Goal: Information Seeking & Learning: Learn about a topic

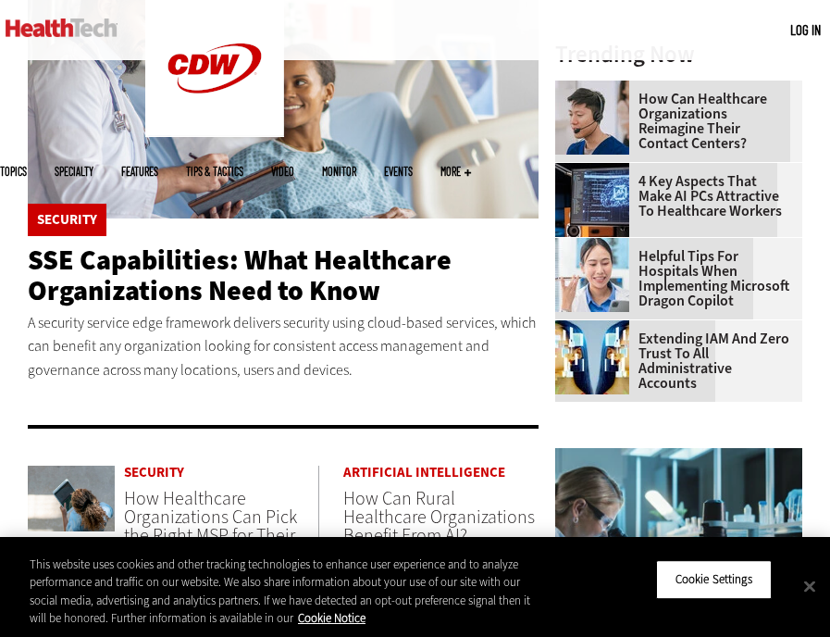
scroll to position [550, 0]
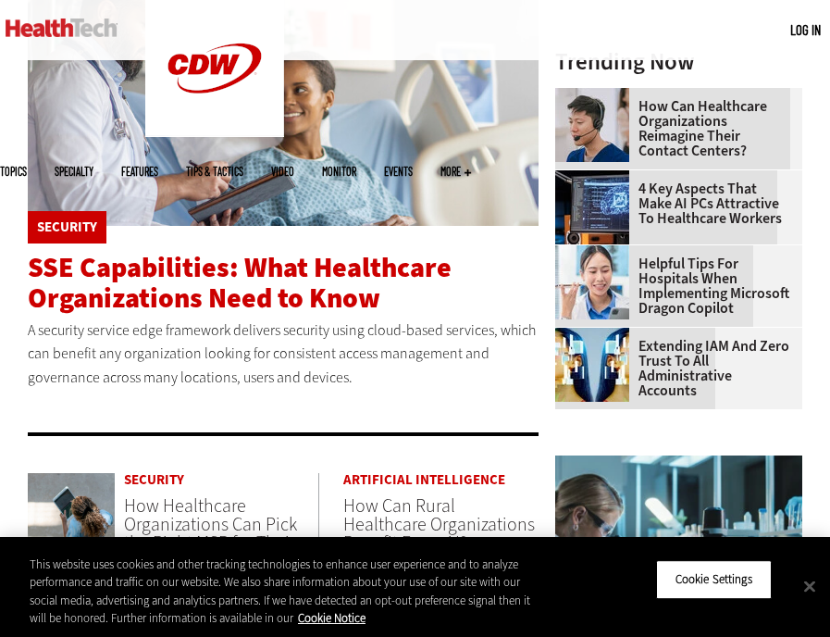
click at [305, 262] on span "SSE Capabilities: What Healthcare Organizations Need to Know" at bounding box center [240, 283] width 424 height 68
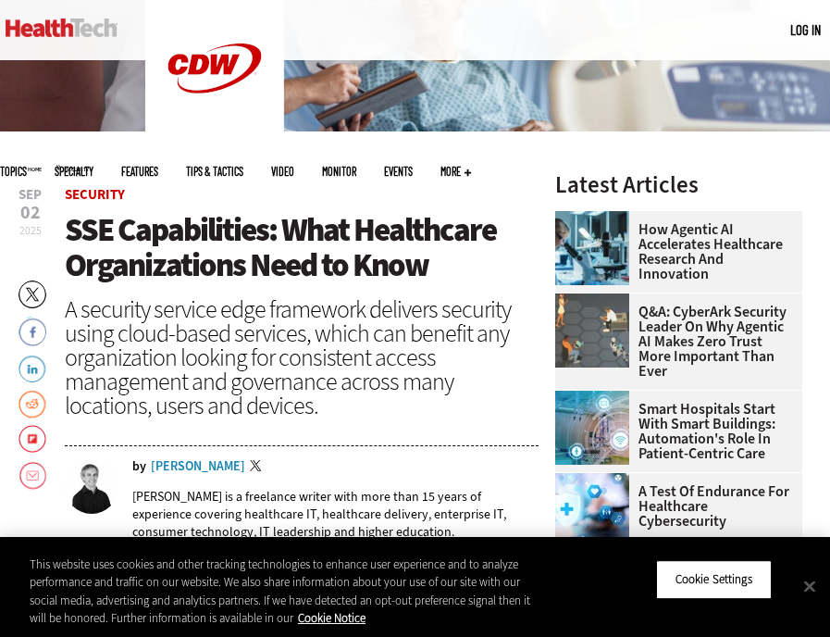
scroll to position [361, 0]
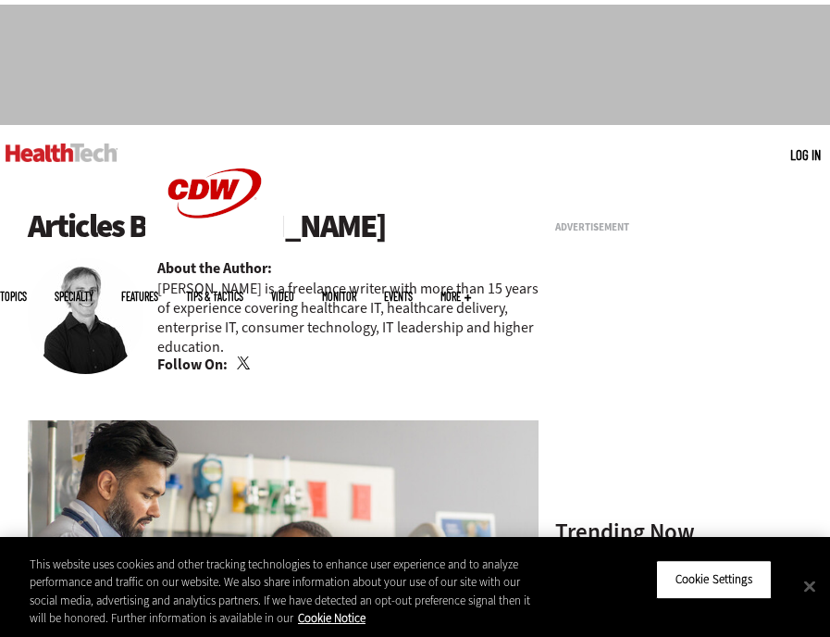
scroll to position [30, 0]
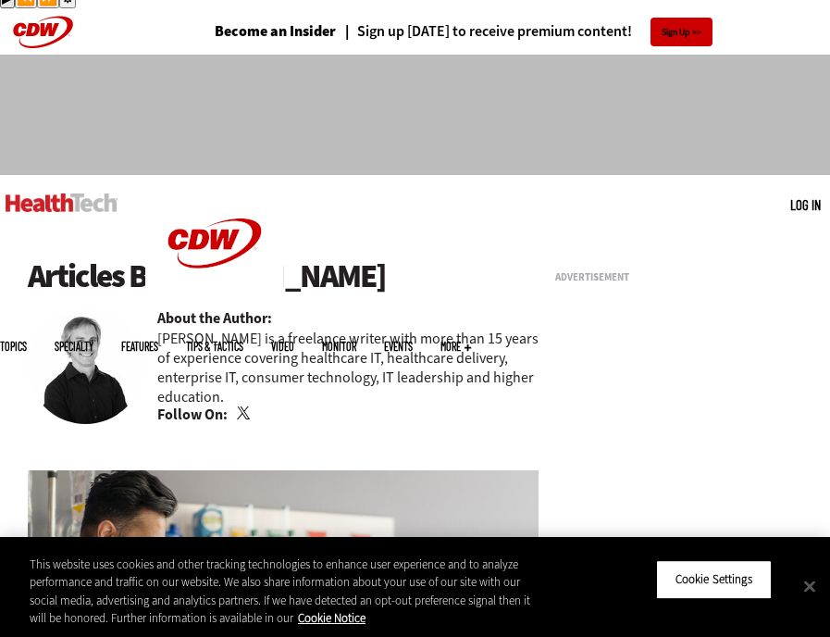
drag, startPoint x: 387, startPoint y: 246, endPoint x: 174, endPoint y: 246, distance: 212.9
click at [174, 258] on h1 "Articles By Brian Eastwood" at bounding box center [283, 276] width 511 height 36
copy h1 "Brian Eastwood"
click at [330, 329] on p "Brian Eastwood is a freelance writer with more than 15 years of experience cove…" at bounding box center [347, 368] width 381 height 78
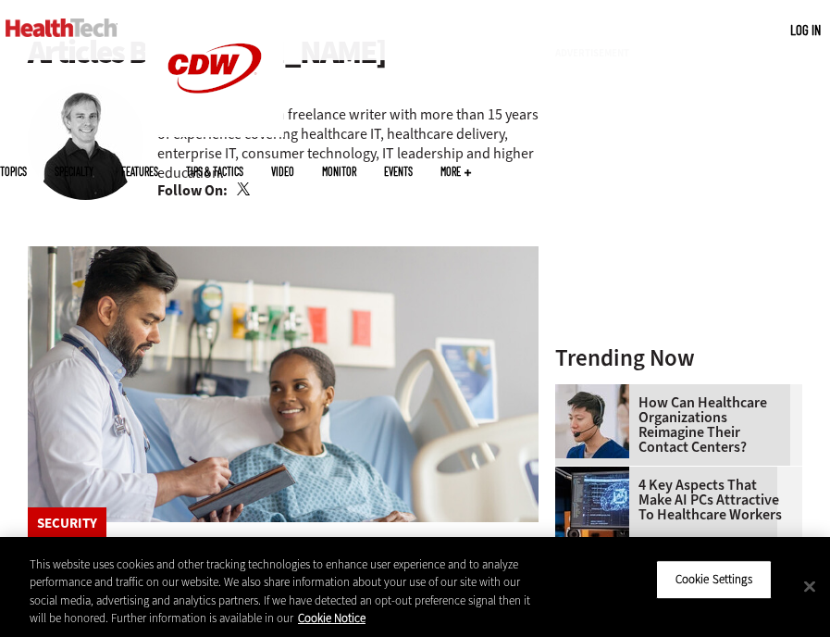
scroll to position [298, 0]
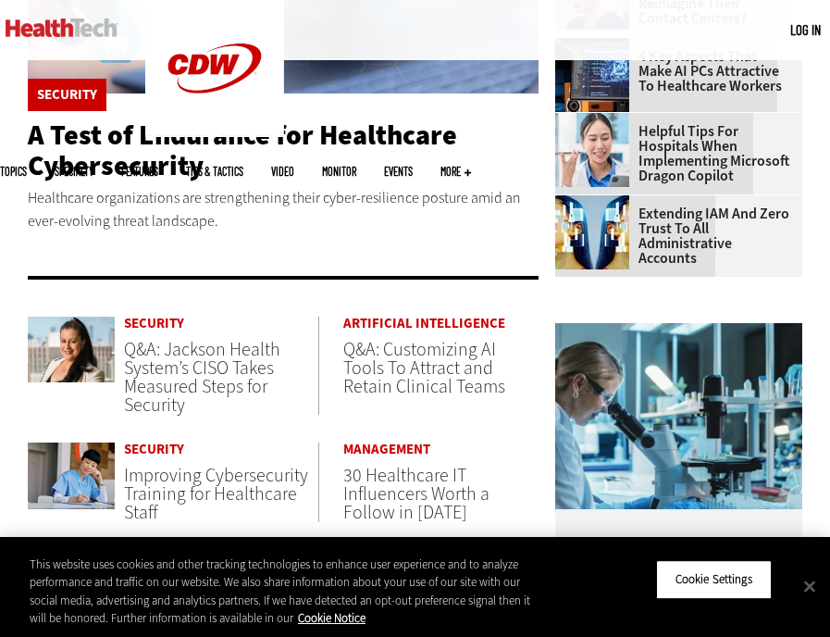
scroll to position [684, 0]
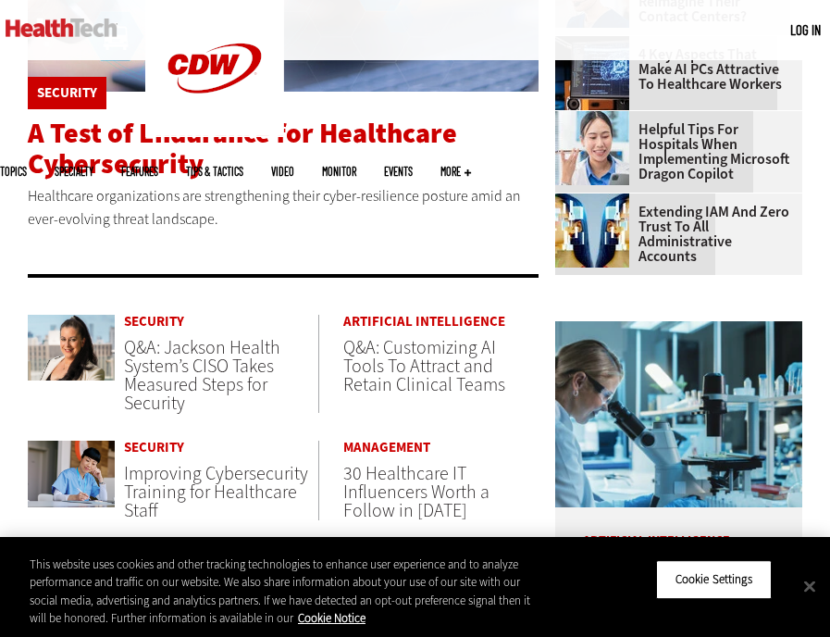
click at [218, 115] on span "A Test of Endurance for Healthcare Cybersecurity" at bounding box center [243, 149] width 430 height 68
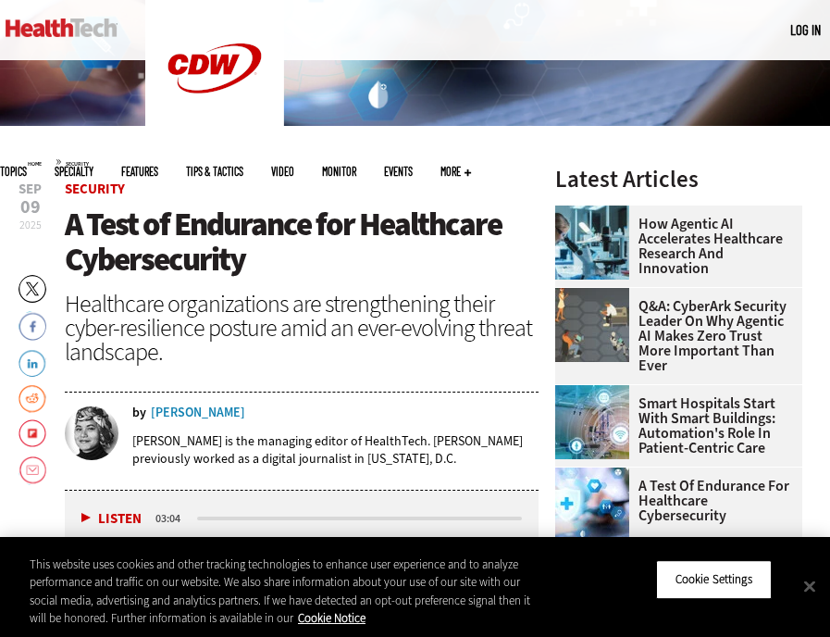
scroll to position [330, 0]
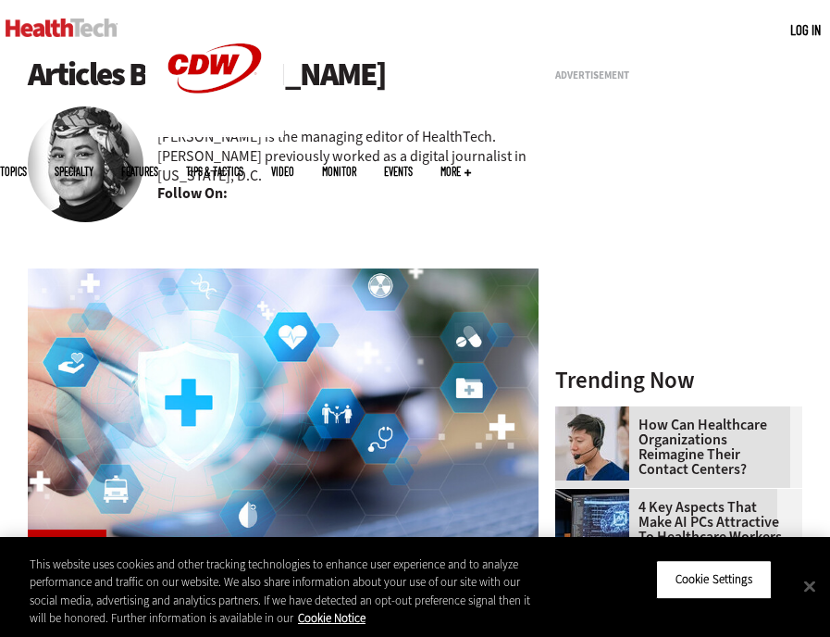
scroll to position [58, 0]
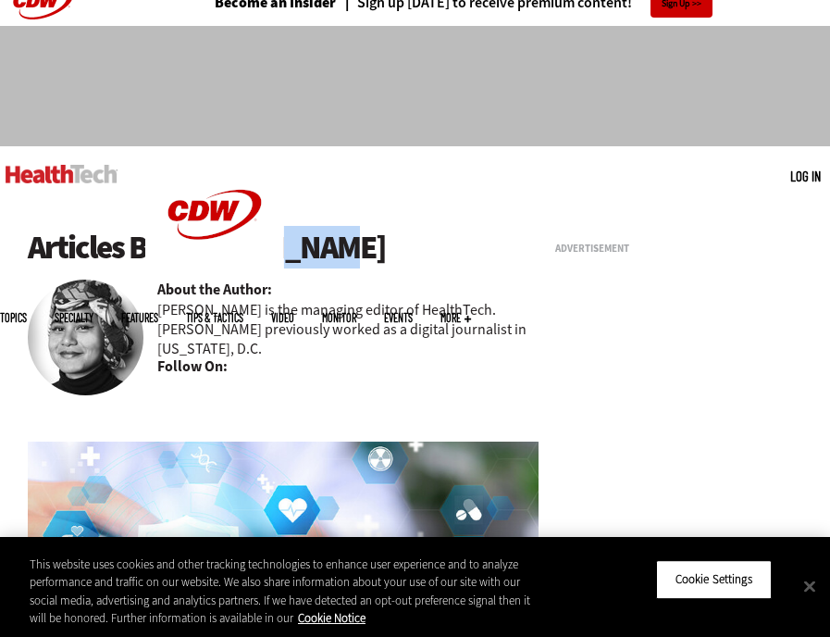
drag, startPoint x: 314, startPoint y: 197, endPoint x: 175, endPoint y: 206, distance: 139.2
click at [175, 230] on h1 "Articles By Teta Alim" at bounding box center [283, 248] width 511 height 36
copy h1 "eta Alim"
click at [367, 300] on p "Teta Alim is the managing editor of HealthTech. Teta previously worked as a dig…" at bounding box center [347, 329] width 381 height 58
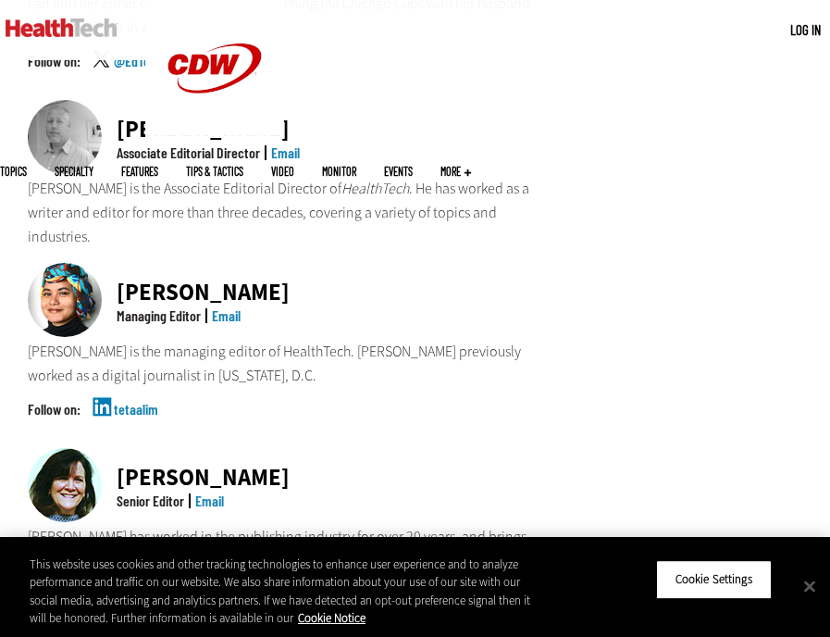
scroll to position [1375, 0]
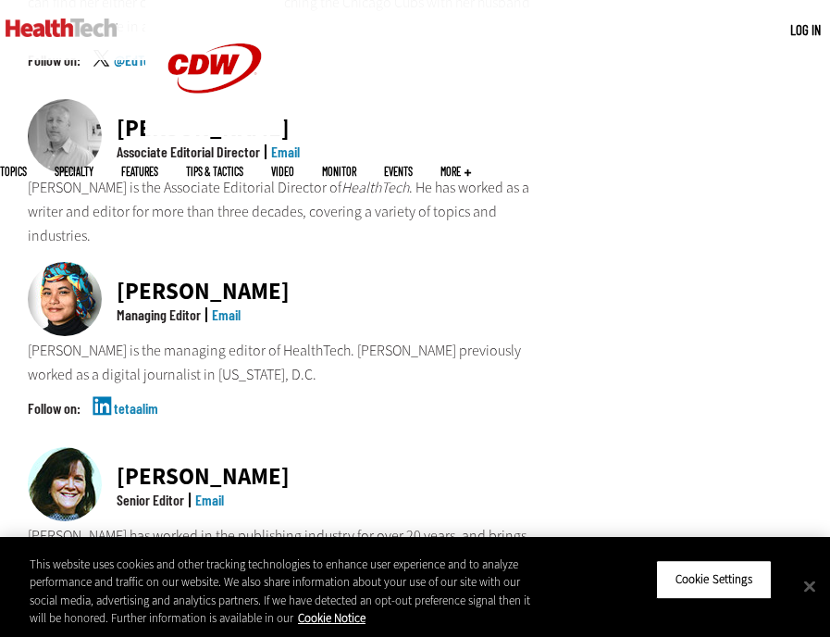
click at [228, 305] on link "Email" at bounding box center [226, 314] width 29 height 18
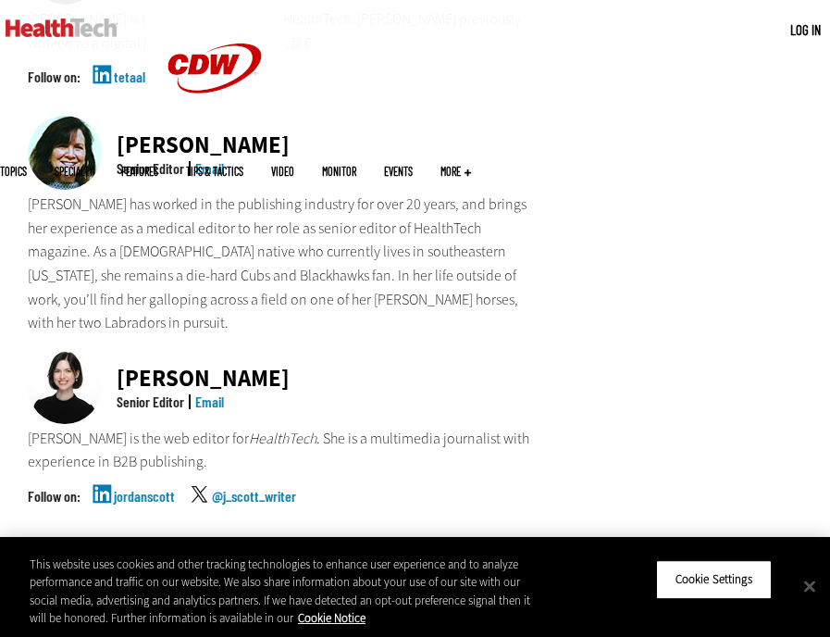
scroll to position [1726, 0]
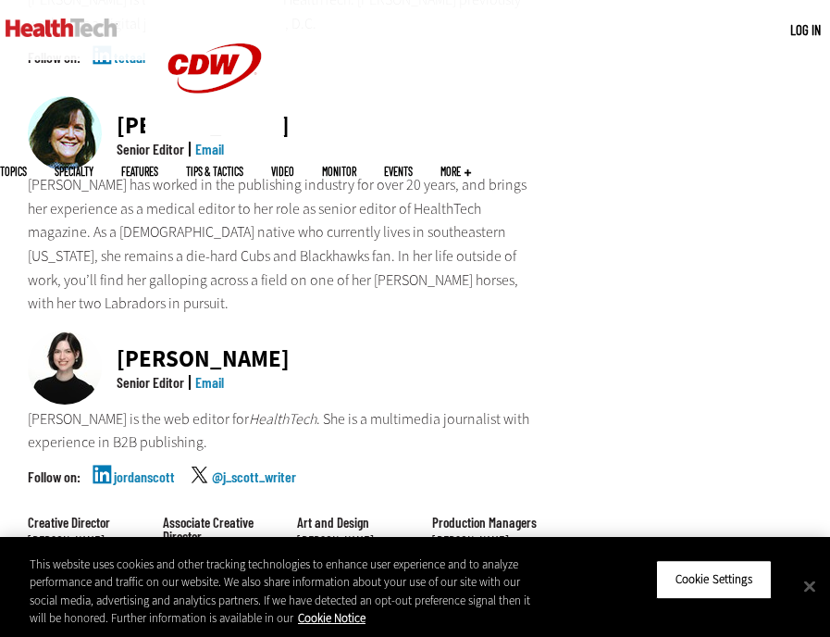
click at [218, 373] on link "Email" at bounding box center [209, 382] width 29 height 18
click at [197, 347] on div "[PERSON_NAME]" at bounding box center [203, 358] width 173 height 23
click at [154, 375] on div "Senior Editor" at bounding box center [151, 382] width 68 height 15
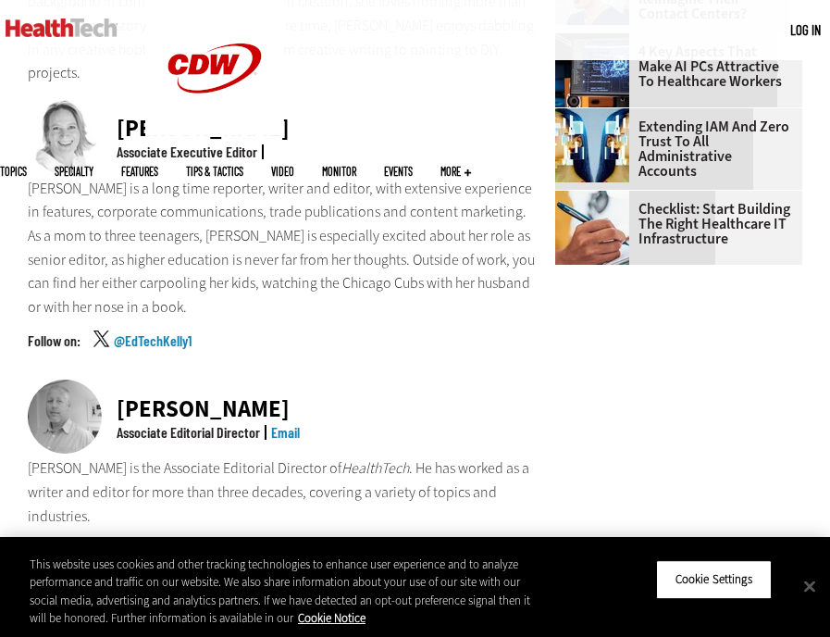
scroll to position [1099, 0]
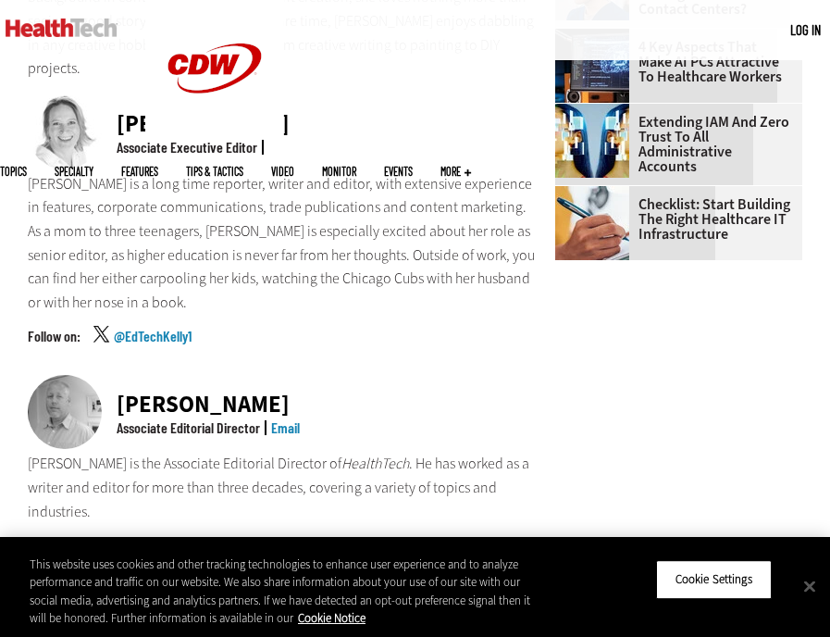
click at [290, 418] on link "Email" at bounding box center [285, 427] width 29 height 18
click at [306, 375] on div "Matt McLaughlin Associate Editorial Director Email" at bounding box center [283, 413] width 511 height 77
click at [274, 393] on div "Matt McLaughlin" at bounding box center [208, 404] width 183 height 23
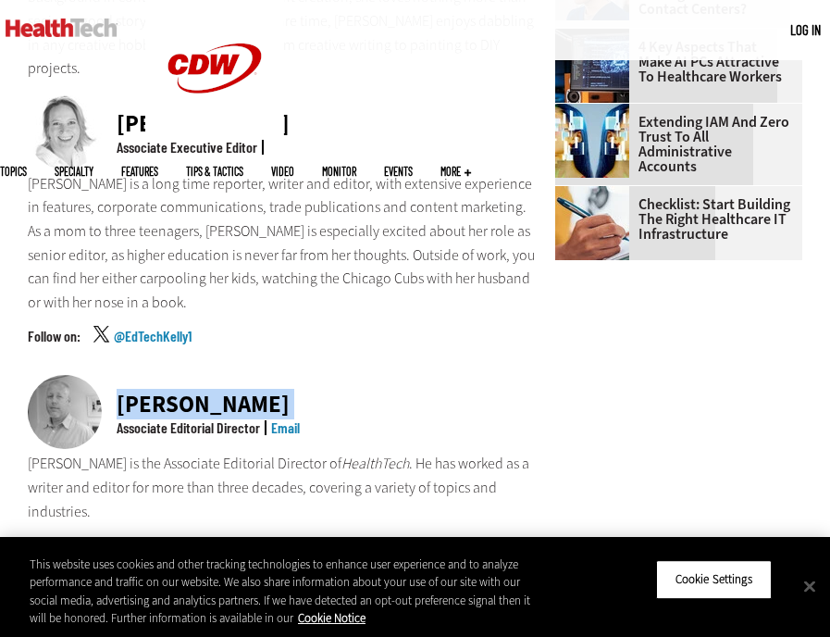
click at [274, 393] on div "Matt McLaughlin" at bounding box center [208, 404] width 183 height 23
copy div "Matt McLaughlin"
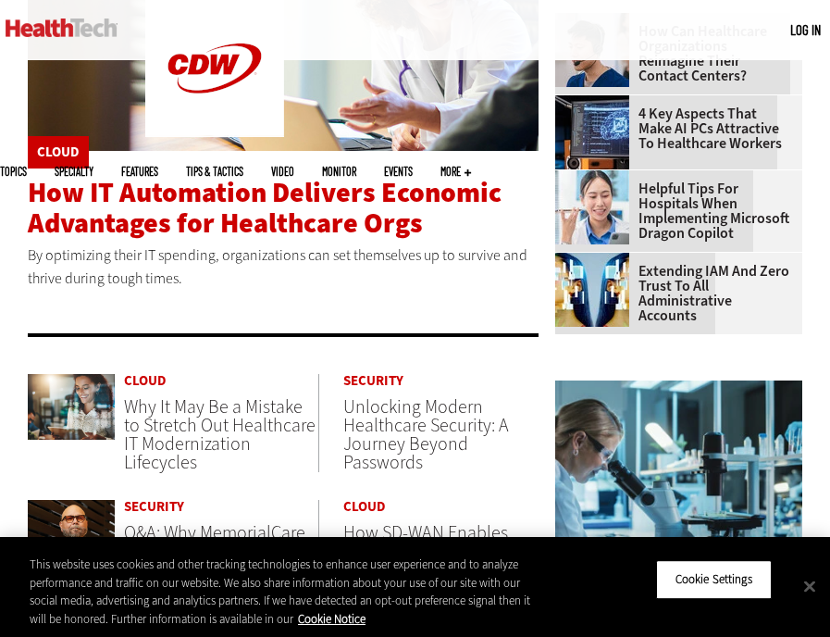
click at [243, 182] on span "How IT Automation Delivers Economic Advantages for Healthcare Orgs" at bounding box center [265, 208] width 474 height 68
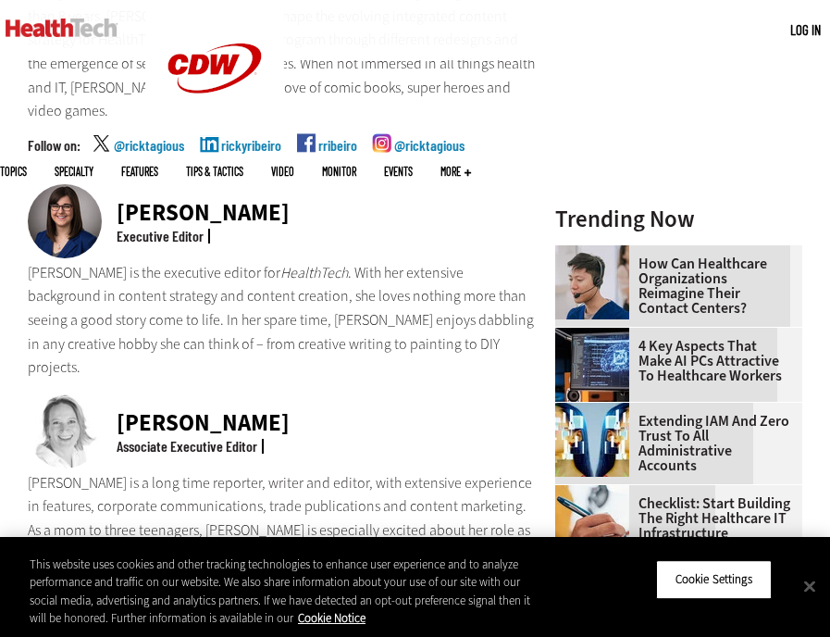
scroll to position [802, 0]
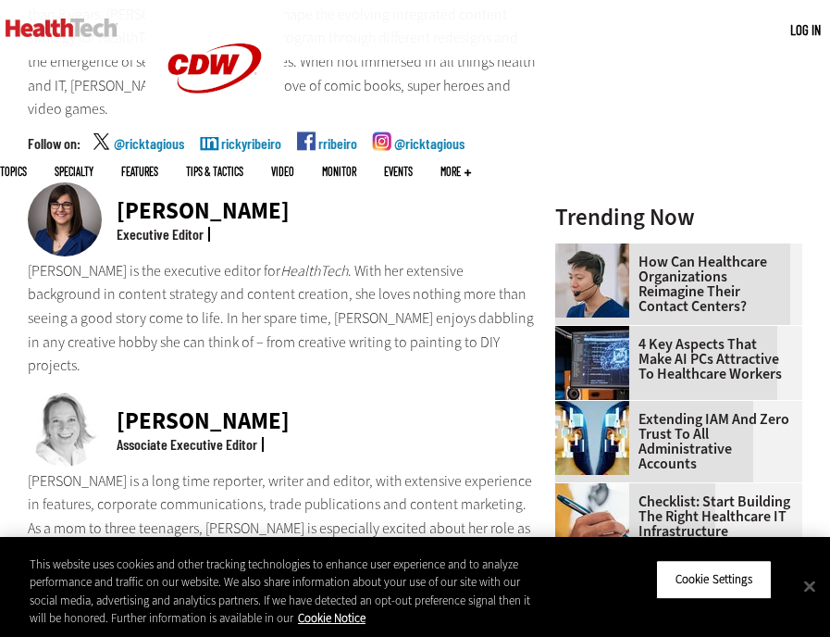
drag, startPoint x: 292, startPoint y: 129, endPoint x: 133, endPoint y: 130, distance: 158.3
click at [133, 182] on div "[PERSON_NAME] Executive Editor" at bounding box center [283, 220] width 511 height 77
click at [210, 469] on p "[PERSON_NAME] is a long time reporter, writer and editor, with extensive experi…" at bounding box center [283, 540] width 511 height 143
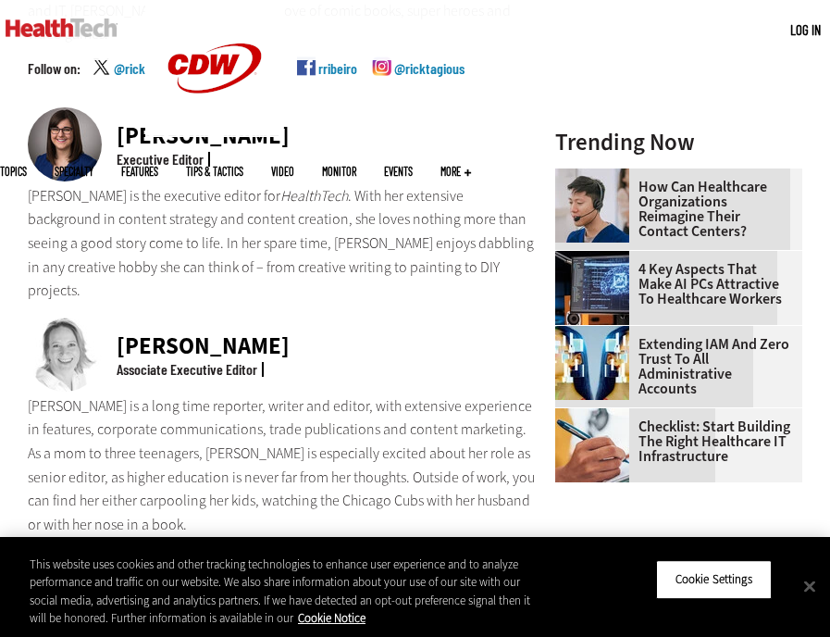
scroll to position [889, 0]
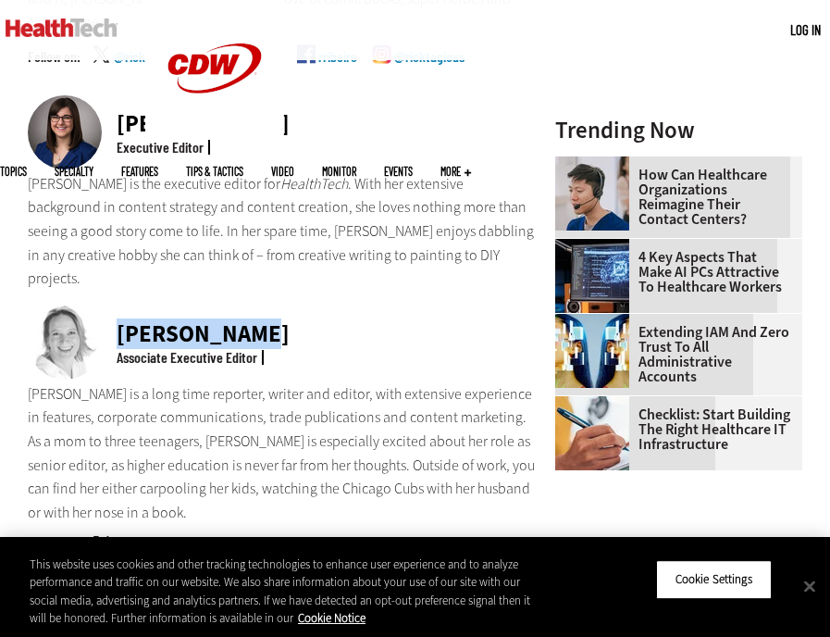
drag, startPoint x: 297, startPoint y: 222, endPoint x: 114, endPoint y: 222, distance: 183.3
click at [114, 305] on div "[PERSON_NAME] Associate Executive Editor" at bounding box center [283, 343] width 511 height 77
copy div "[PERSON_NAME]"
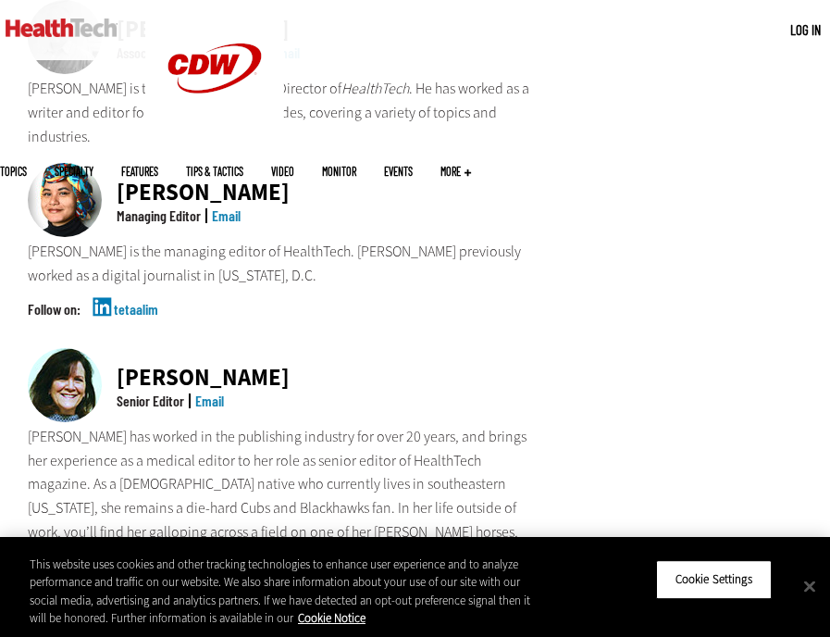
scroll to position [1491, 0]
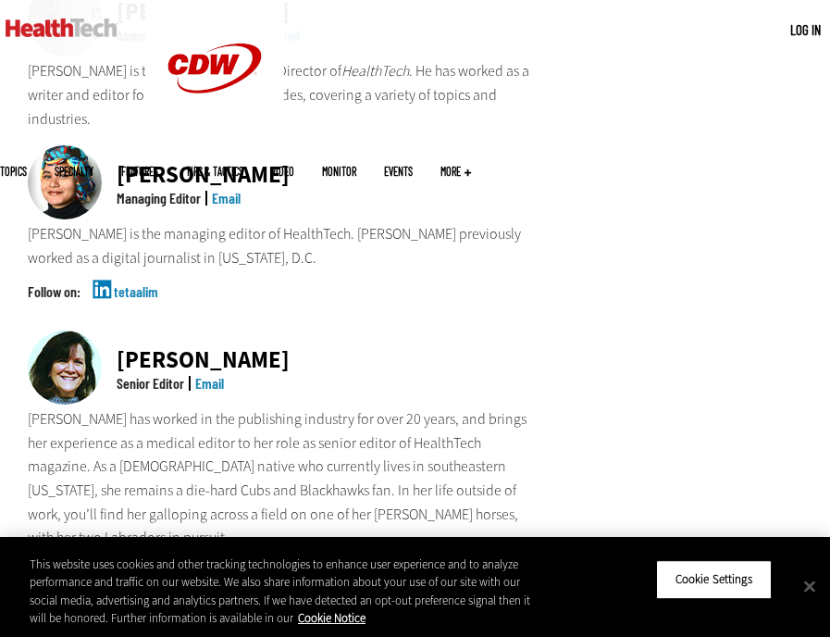
drag, startPoint x: 287, startPoint y: 243, endPoint x: 118, endPoint y: 243, distance: 169.4
click at [118, 330] on div "[PERSON_NAME] Senior Editor Email" at bounding box center [283, 368] width 511 height 77
copy div "[PERSON_NAME]"
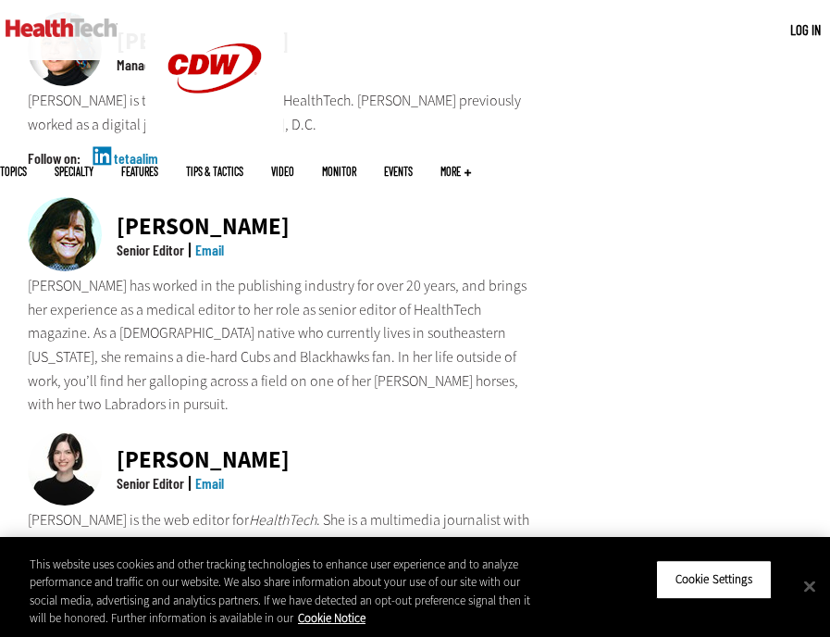
scroll to position [1630, 0]
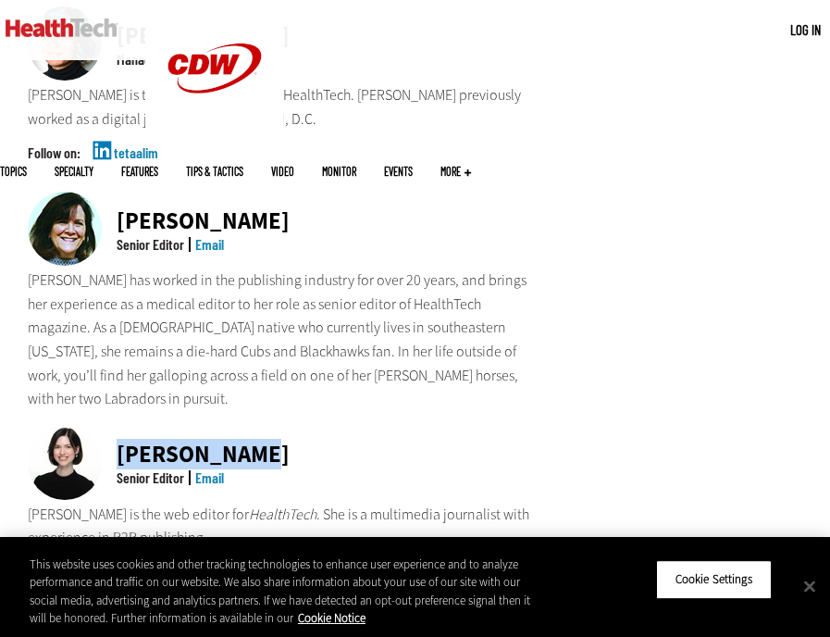
drag, startPoint x: 231, startPoint y: 324, endPoint x: 121, endPoint y: 324, distance: 109.2
click at [121, 426] on div "[PERSON_NAME] Senior Editor Email" at bounding box center [283, 464] width 511 height 77
copy div "[PERSON_NAME]"
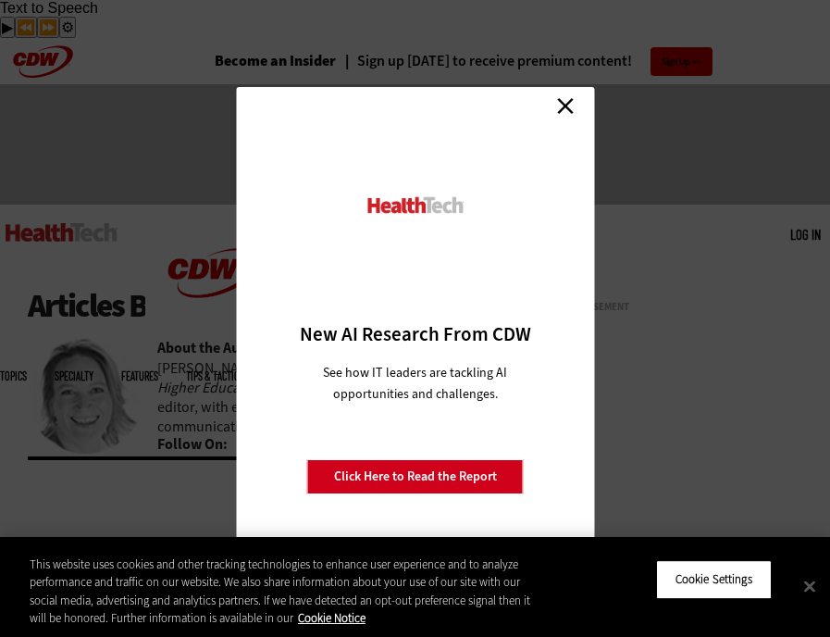
click at [556, 109] on link "Close" at bounding box center [566, 106] width 28 height 28
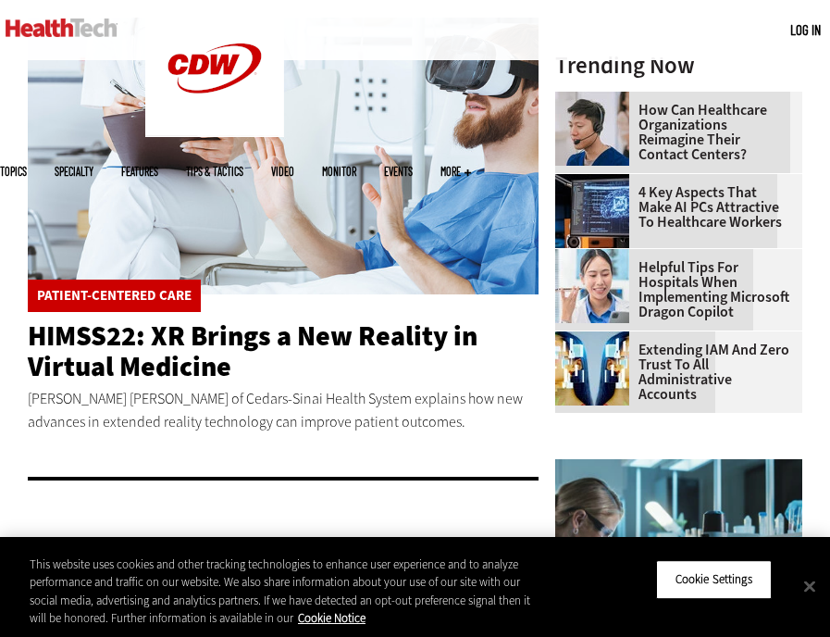
scroll to position [485, 0]
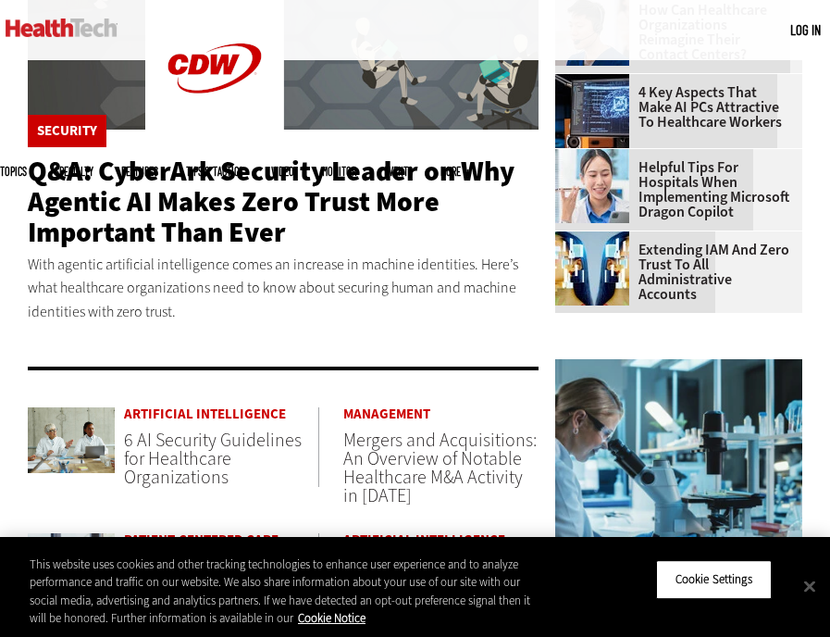
scroll to position [629, 0]
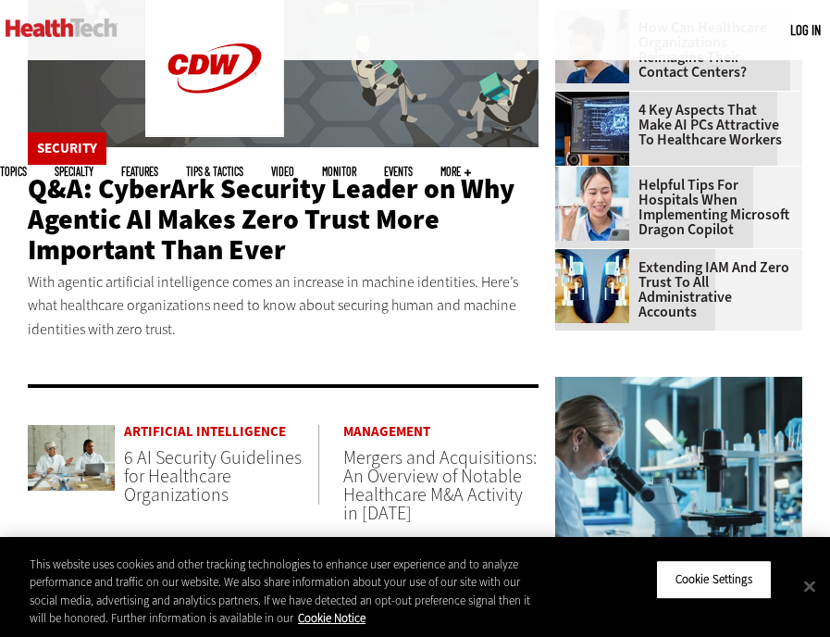
click at [297, 208] on header "Q&A: CyberArk Security Leader on Why Agentic AI Makes Zero Trust More Important…" at bounding box center [283, 220] width 511 height 92
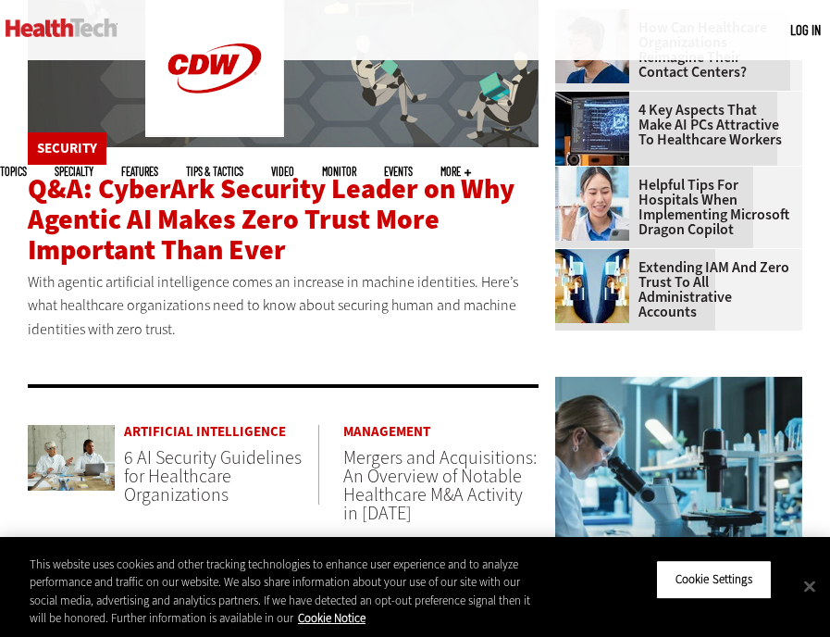
click at [271, 188] on span "Q&A: CyberArk Security Leader on Why Agentic AI Makes Zero Trust More Important…" at bounding box center [271, 219] width 487 height 98
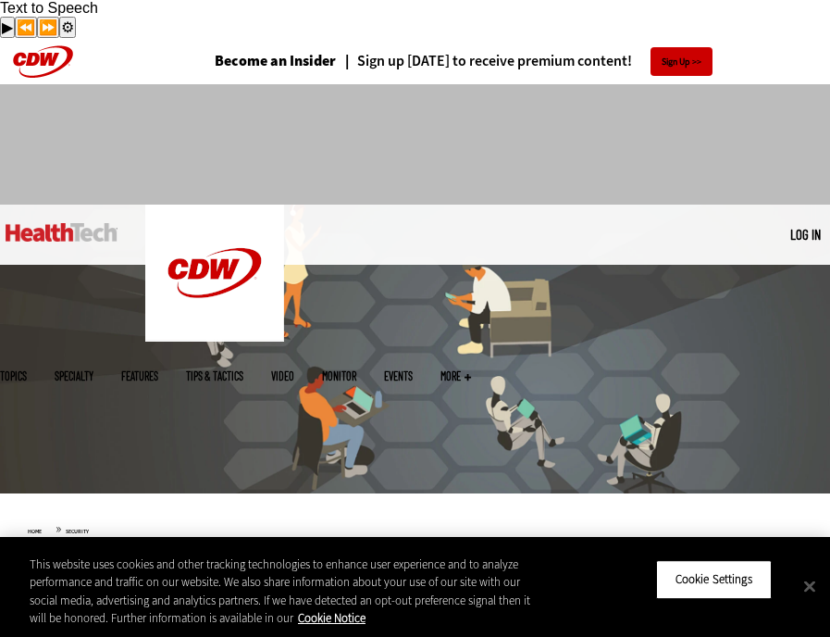
scroll to position [148, 0]
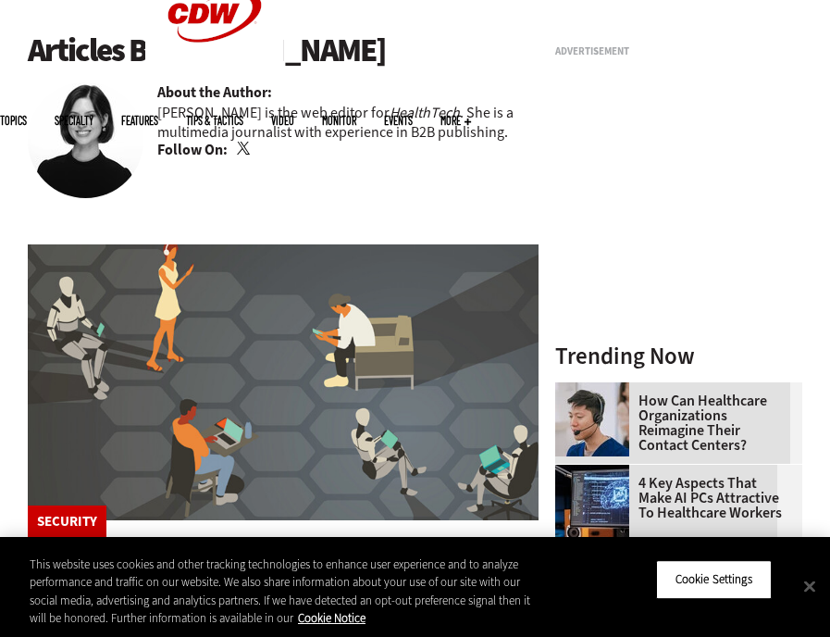
scroll to position [52, 0]
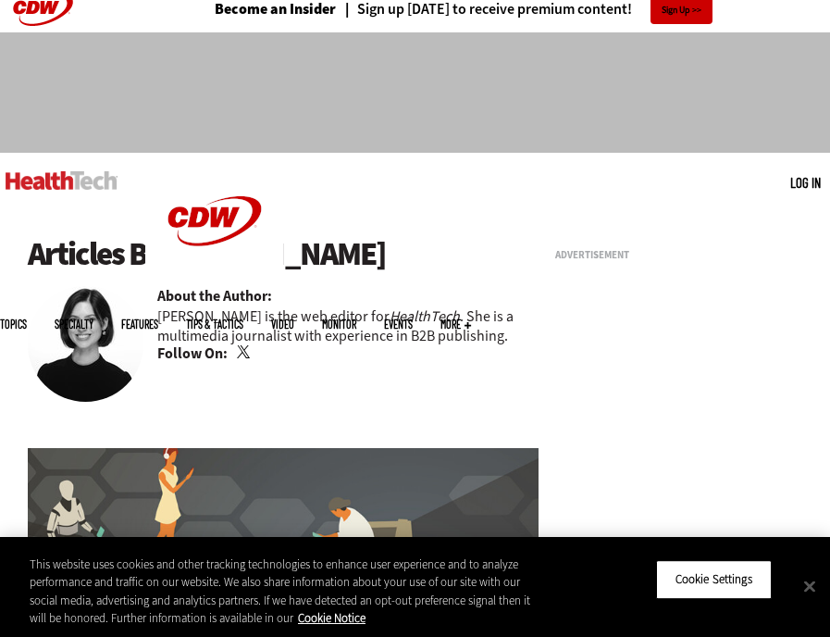
drag, startPoint x: 351, startPoint y: 210, endPoint x: 173, endPoint y: 212, distance: 177.7
click at [173, 236] on h1 "Articles By [PERSON_NAME]" at bounding box center [283, 254] width 511 height 36
copy h1 "[PERSON_NAME]"
